Goal: Task Accomplishment & Management: Use online tool/utility

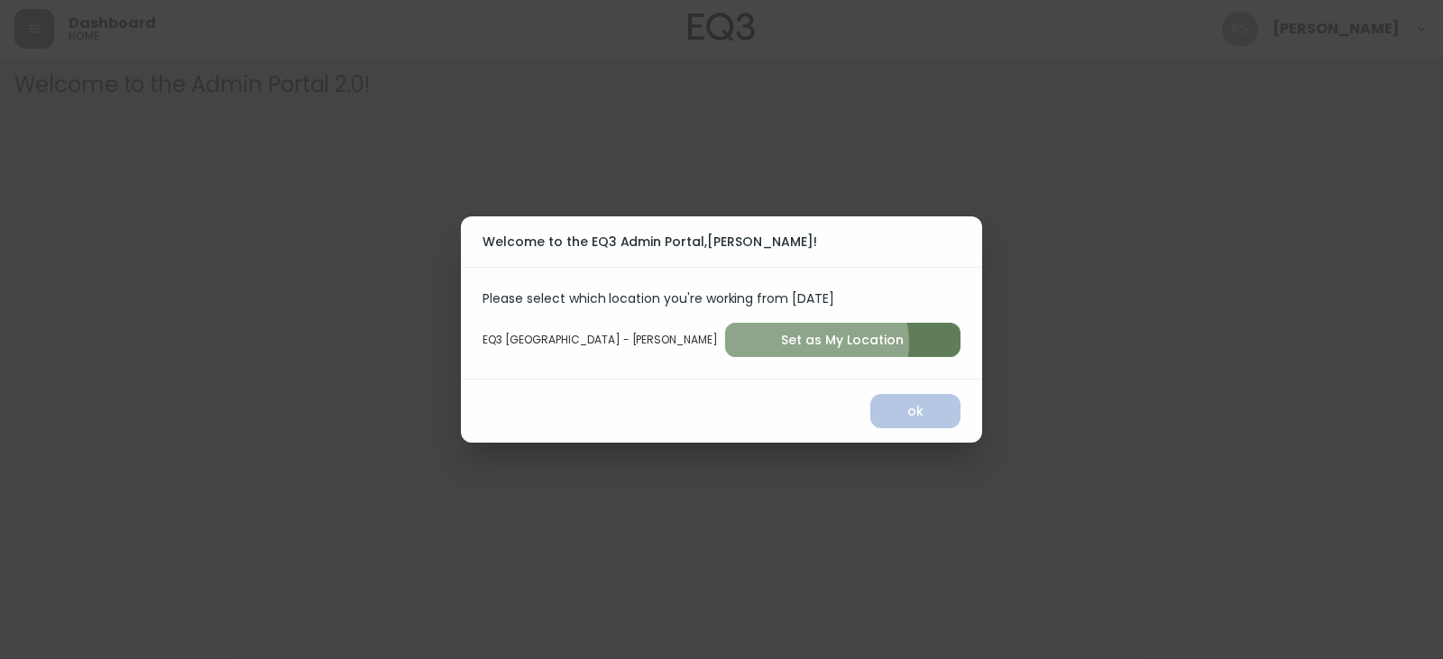
click at [815, 343] on span "Set as My Location" at bounding box center [843, 340] width 207 height 23
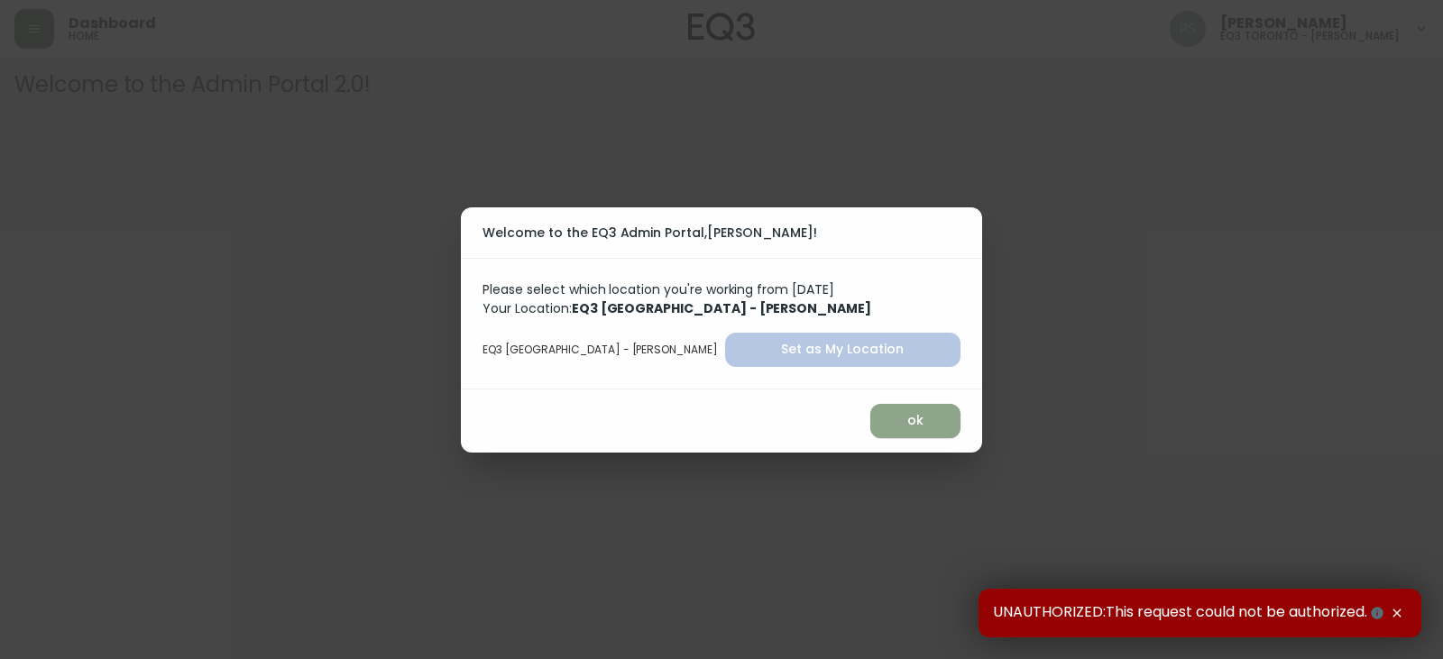
click at [885, 417] on span "ok" at bounding box center [915, 421] width 61 height 23
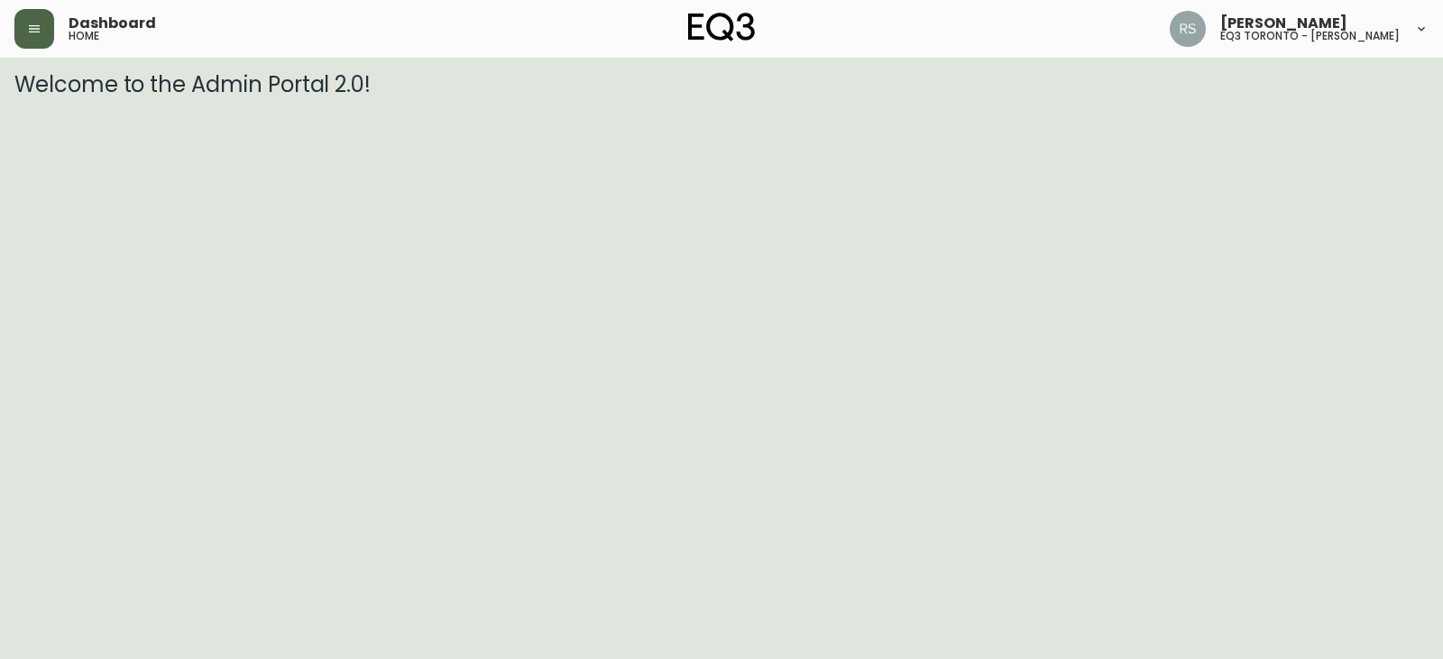
click at [49, 26] on button "button" at bounding box center [34, 29] width 40 height 40
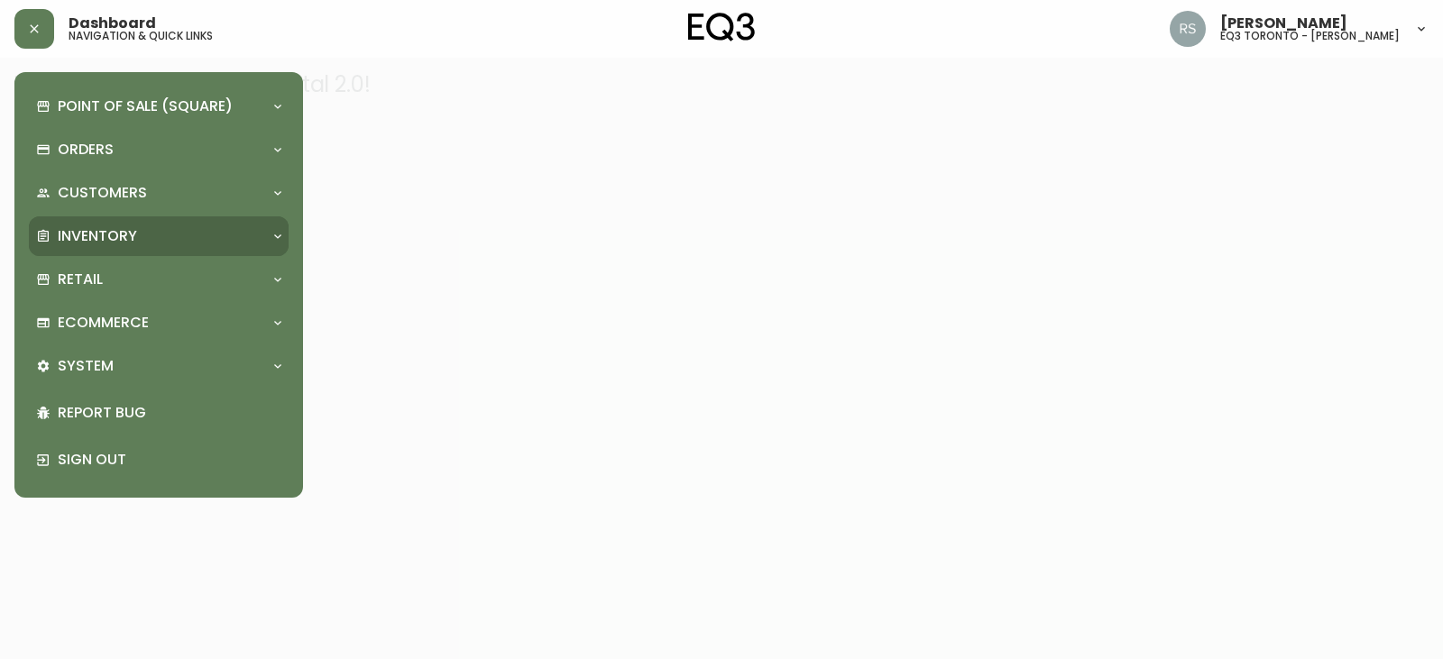
click at [88, 236] on p "Inventory" at bounding box center [97, 236] width 79 height 20
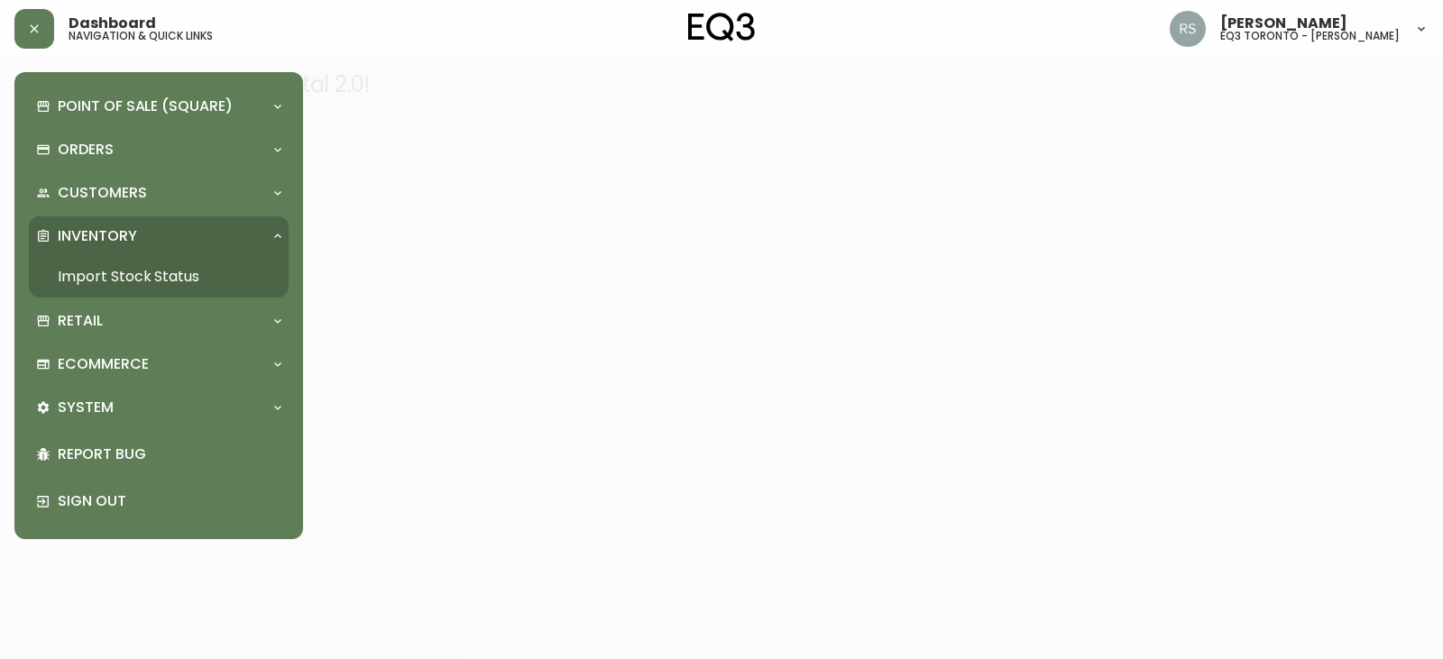
click at [186, 272] on link "Import Stock Status" at bounding box center [159, 276] width 260 height 41
